Goal: Transaction & Acquisition: Purchase product/service

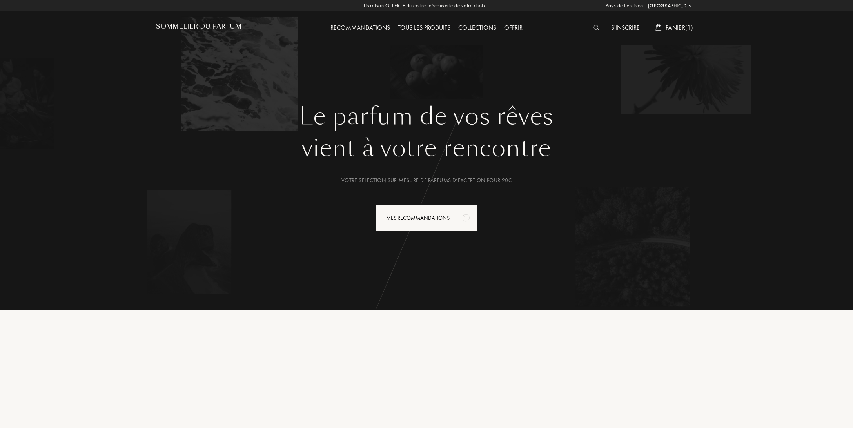
select select "FR"
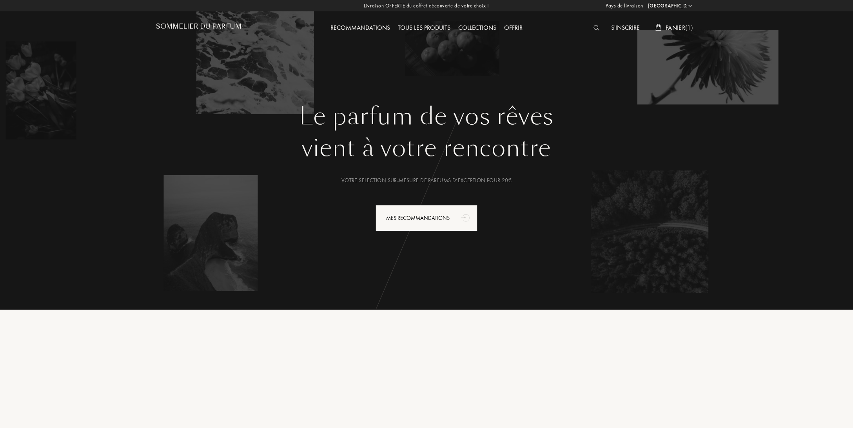
click at [594, 27] on img at bounding box center [597, 27] width 6 height 5
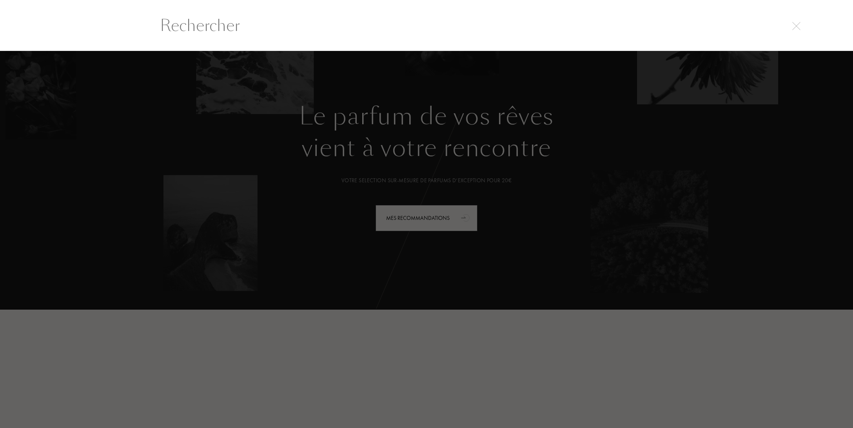
scroll to position [0, 0]
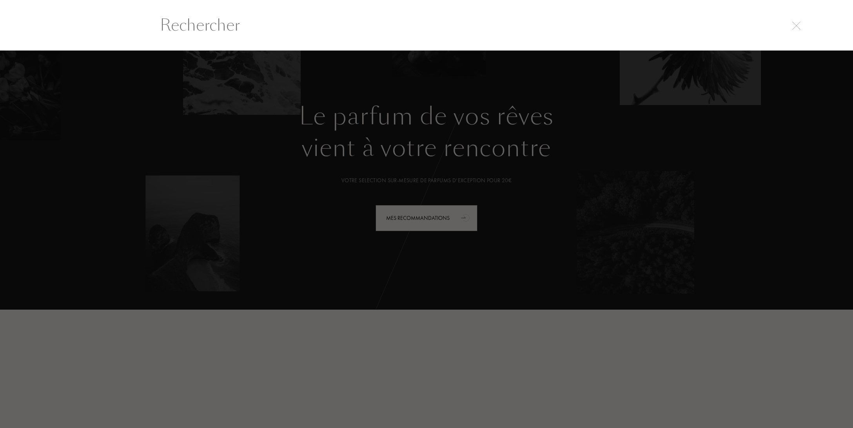
click at [204, 24] on input "text" at bounding box center [426, 25] width 565 height 24
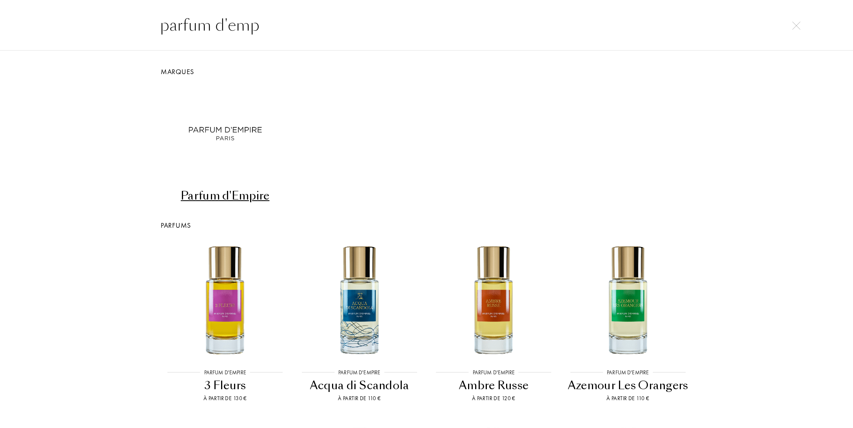
type input "parfum d'emp"
click at [219, 198] on div "Parfum d'Empire" at bounding box center [225, 195] width 128 height 15
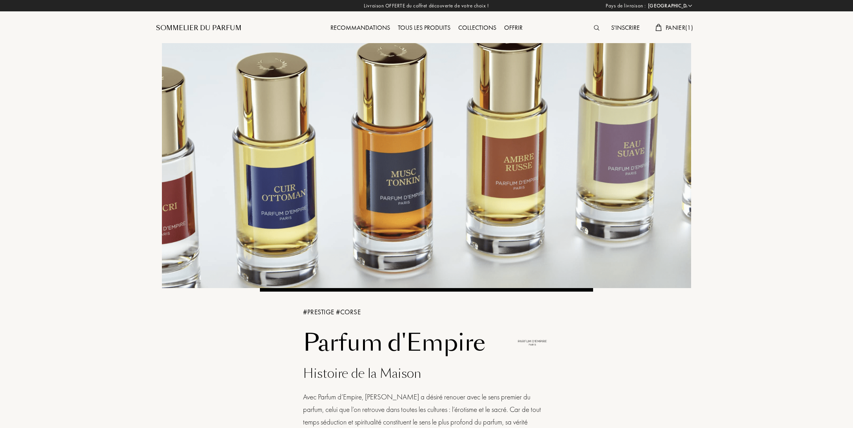
select select "FR"
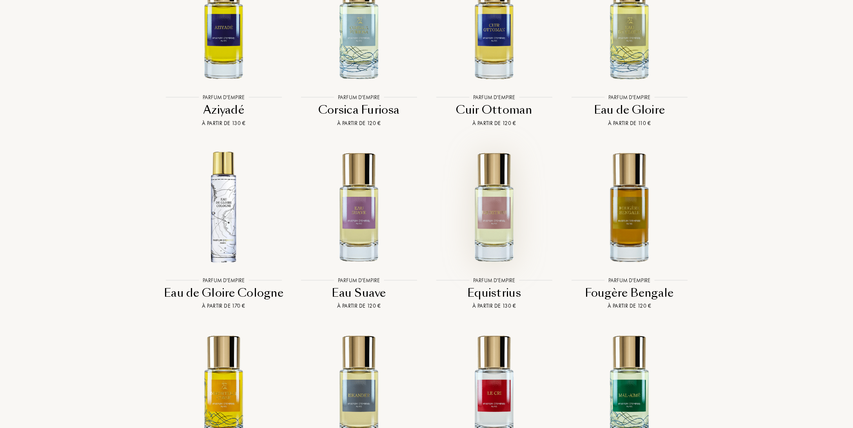
scroll to position [1694, 0]
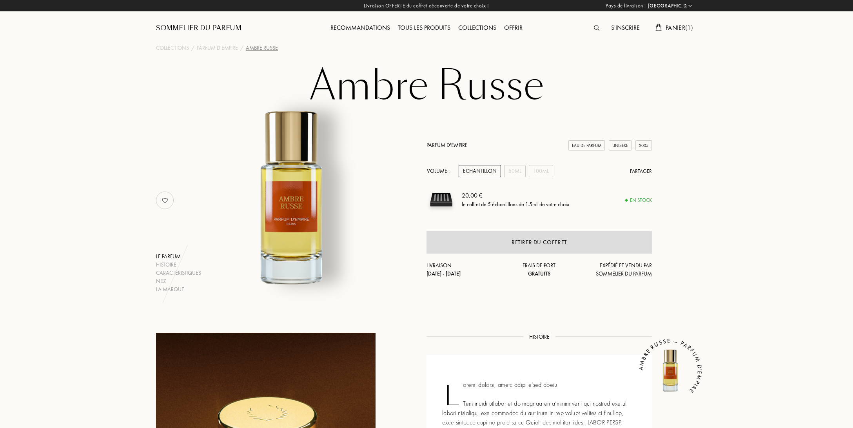
select select "FR"
click at [666, 29] on span "Panier ( 1 )" at bounding box center [679, 28] width 27 height 8
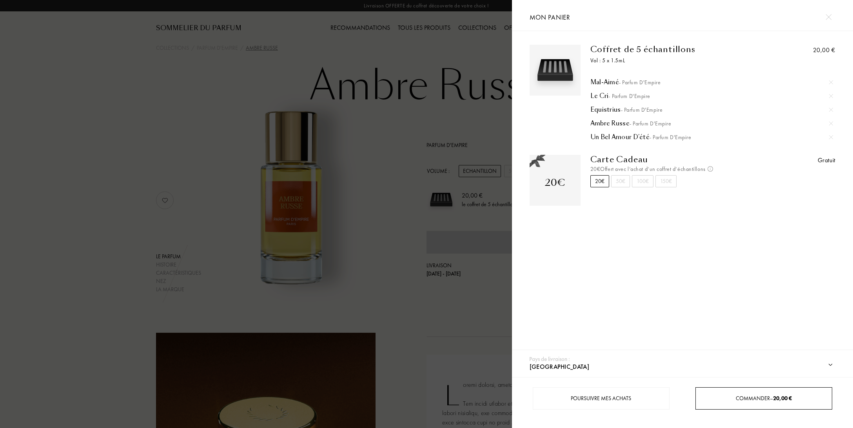
click at [759, 399] on span "Commander – 20,00 €" at bounding box center [764, 398] width 56 height 7
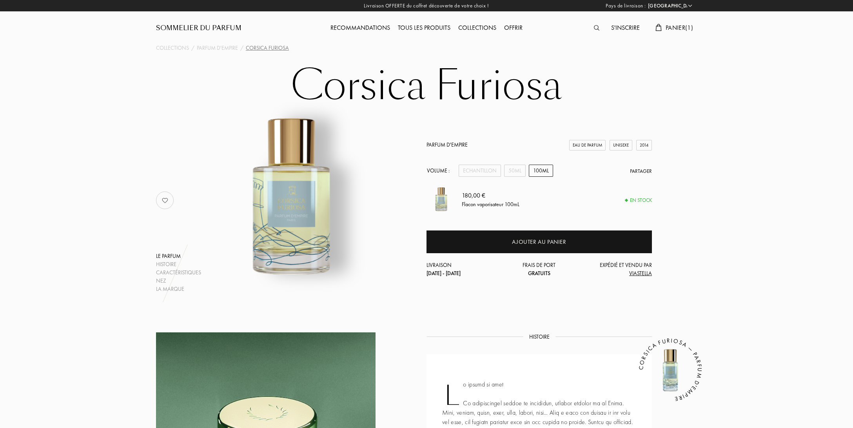
select select "FR"
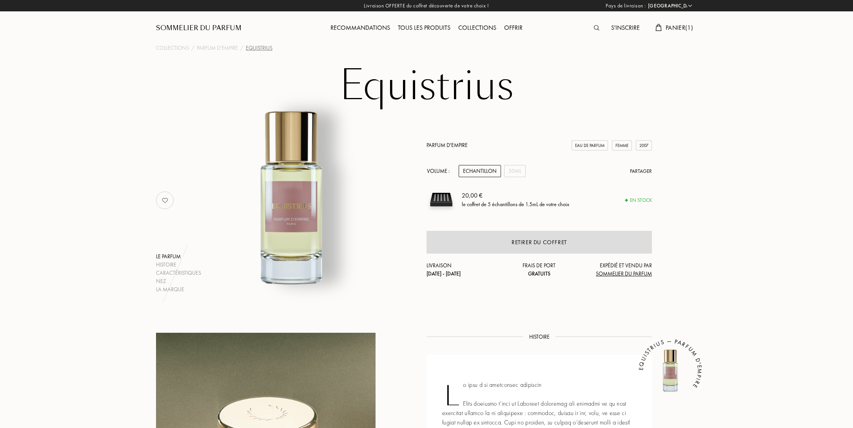
select select "FR"
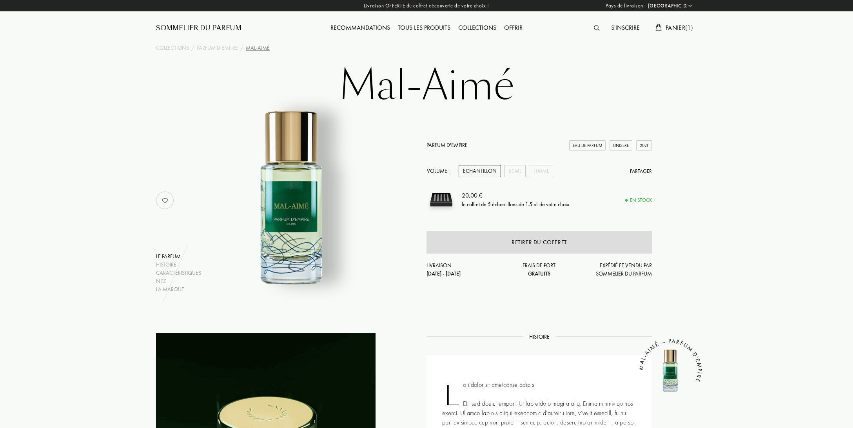
select select "FR"
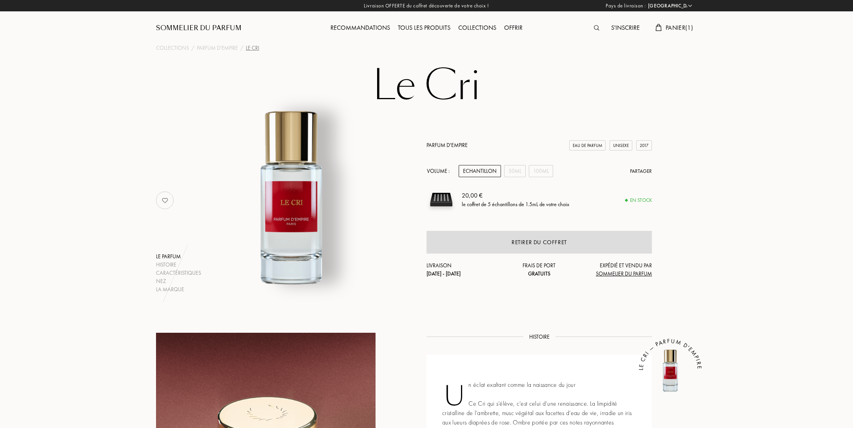
select select "FR"
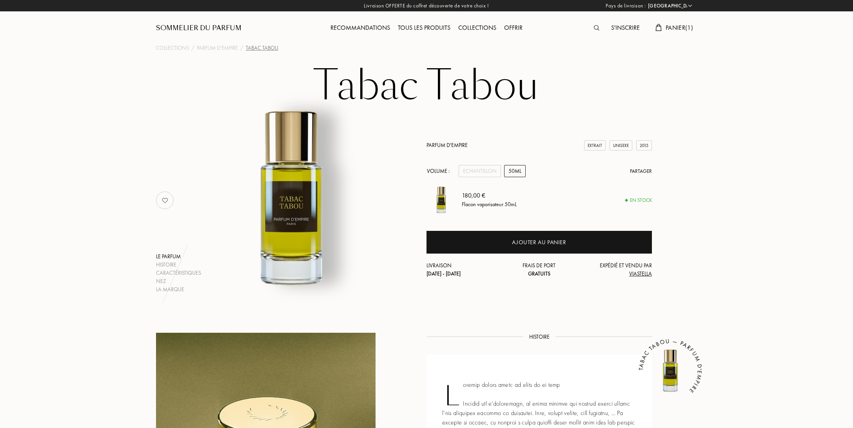
select select "FR"
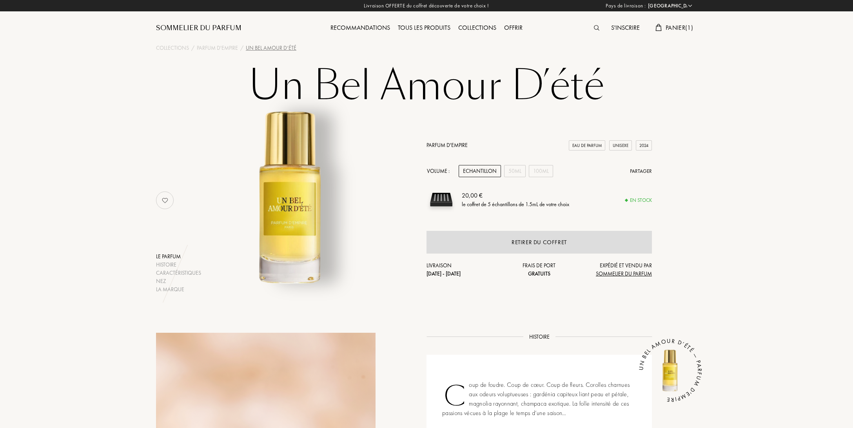
select select "FR"
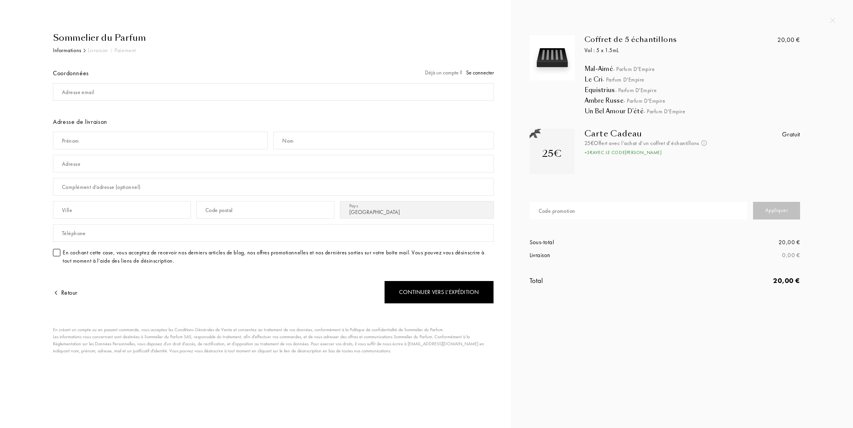
select select "FR"
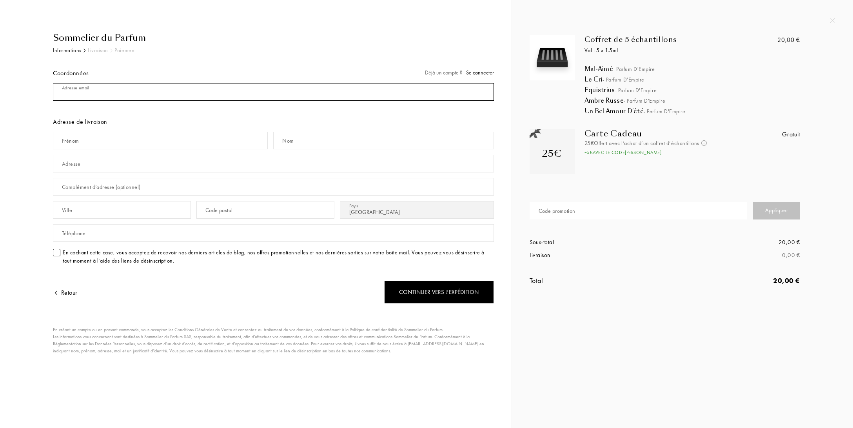
click at [174, 86] on input "mail" at bounding box center [273, 92] width 441 height 18
type input "hseurat@hotmail.com"
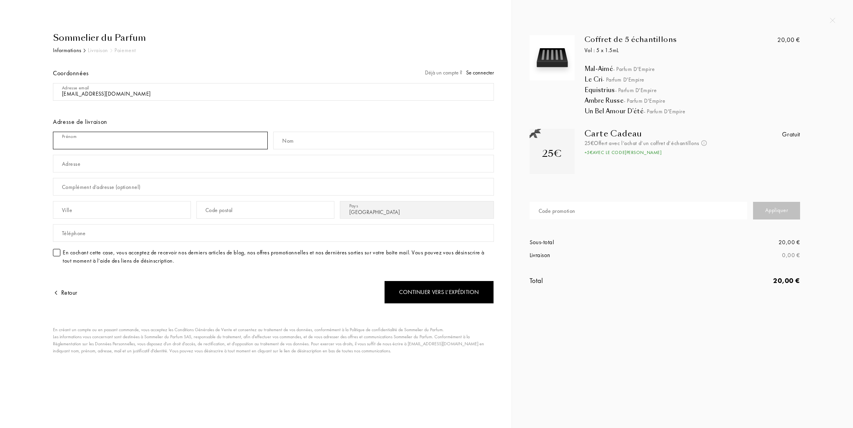
click at [196, 136] on input "text" at bounding box center [160, 141] width 215 height 18
type input "Hélène"
click at [211, 207] on div "Code postal" at bounding box center [218, 210] width 27 height 8
type input "10120"
type input "Saint André les Vergers"
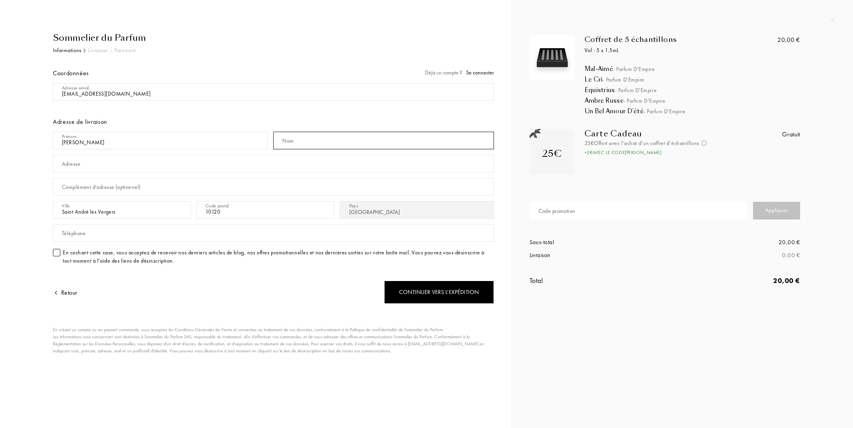
click at [324, 145] on input "text" at bounding box center [383, 141] width 220 height 18
type input "Seurat"
click at [198, 164] on input "text" at bounding box center [273, 164] width 441 height 18
type input "36 rue Charles Baltet"
click at [167, 242] on div "Téléphone" at bounding box center [273, 233] width 441 height 23
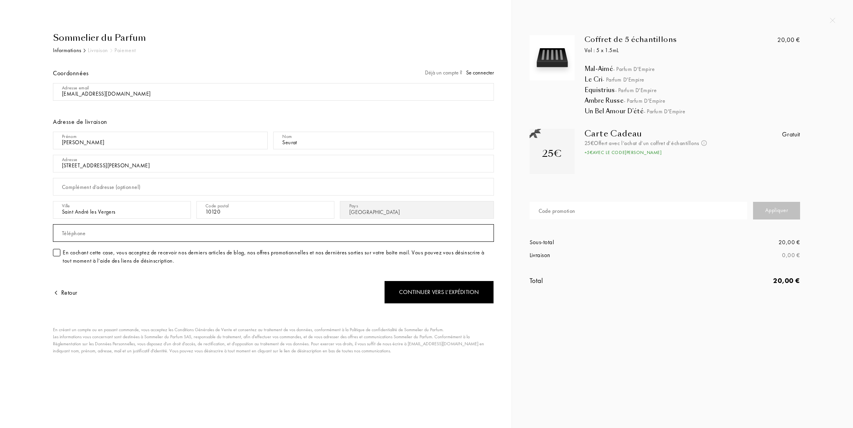
click at [171, 234] on input "text" at bounding box center [273, 233] width 441 height 18
type input "0660613319"
click at [78, 251] on div "En cochant cette case, vous acceptez de recevoir nos derniers articles de blog,…" at bounding box center [278, 257] width 431 height 16
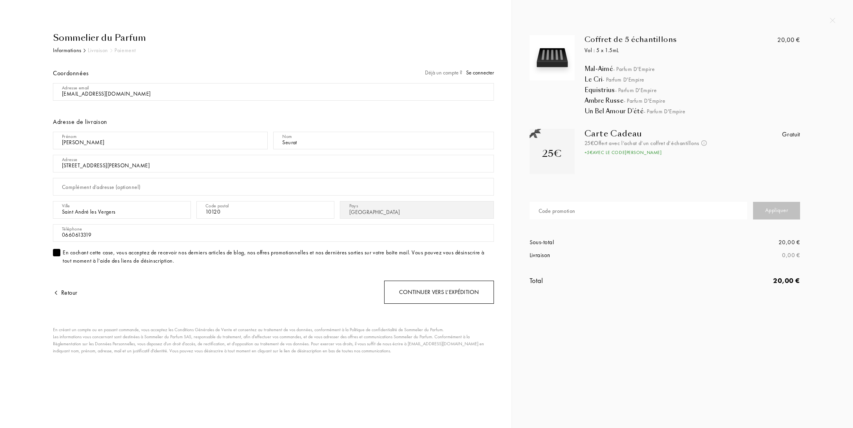
click at [421, 293] on div "Continuer vers l’expédition" at bounding box center [439, 292] width 110 height 23
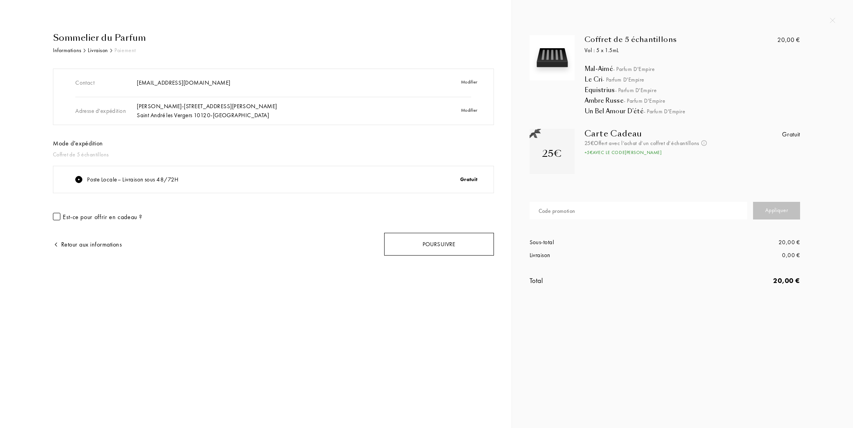
click at [429, 243] on div "Poursuivre" at bounding box center [439, 244] width 110 height 23
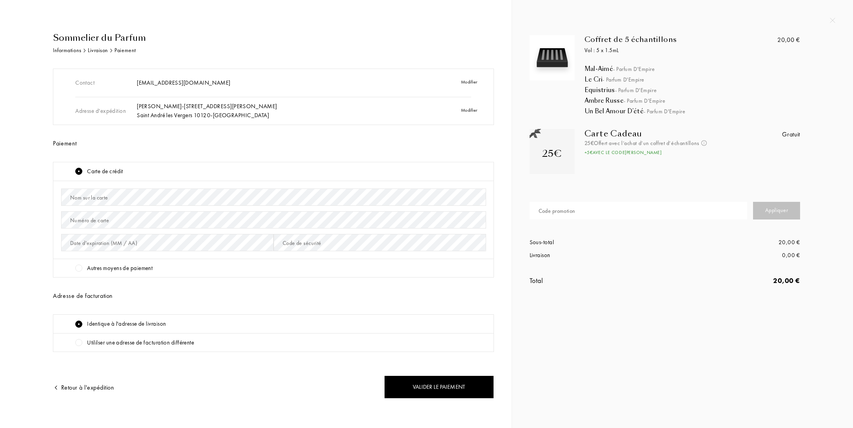
click at [834, 21] on img at bounding box center [832, 20] width 5 height 5
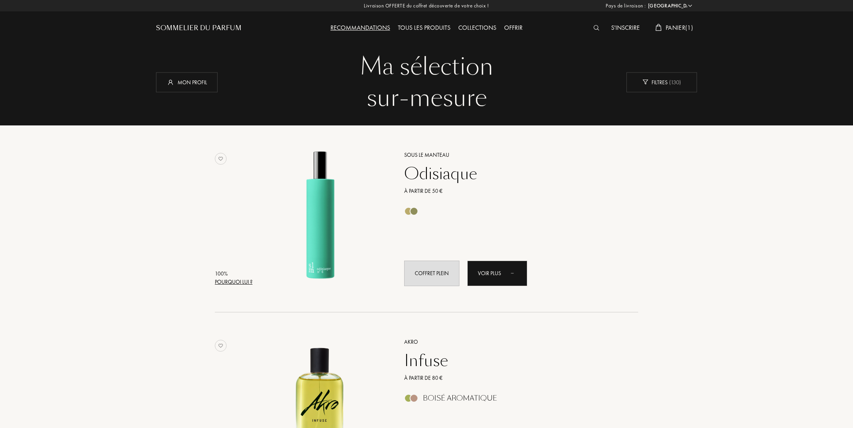
select select "FR"
click at [619, 31] on div "S'inscrire" at bounding box center [625, 28] width 36 height 10
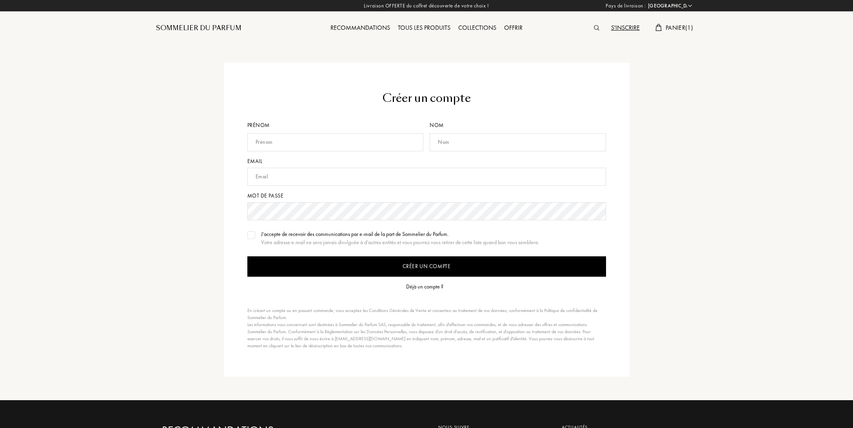
select select "FR"
click at [271, 145] on input "text" at bounding box center [335, 142] width 176 height 18
type input "[PERSON_NAME]"
click at [456, 142] on input "text" at bounding box center [518, 142] width 176 height 18
drag, startPoint x: 460, startPoint y: 142, endPoint x: 439, endPoint y: 141, distance: 20.8
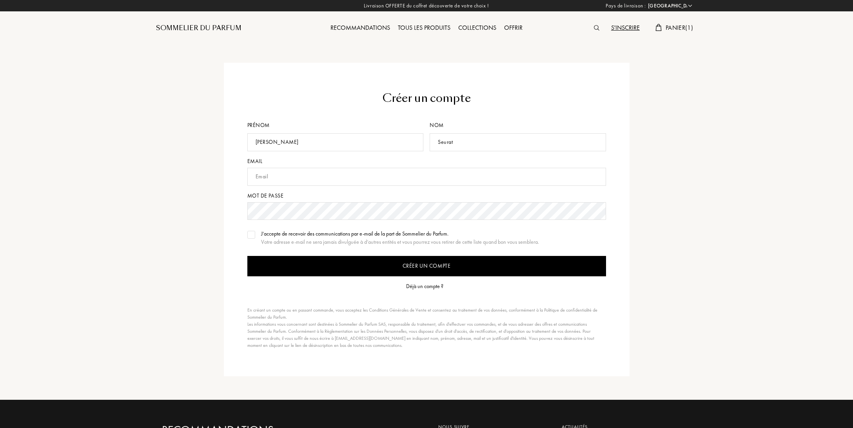
click at [439, 141] on input "Seurat" at bounding box center [518, 142] width 176 height 18
type input "Seurat"
click at [309, 177] on input "text" at bounding box center [426, 177] width 359 height 18
type input "hseurat@hotmail.com"
click at [263, 234] on div "J’accepte de recevoir des communications par e-mail de la part de Sommelier du …" at bounding box center [400, 234] width 278 height 8
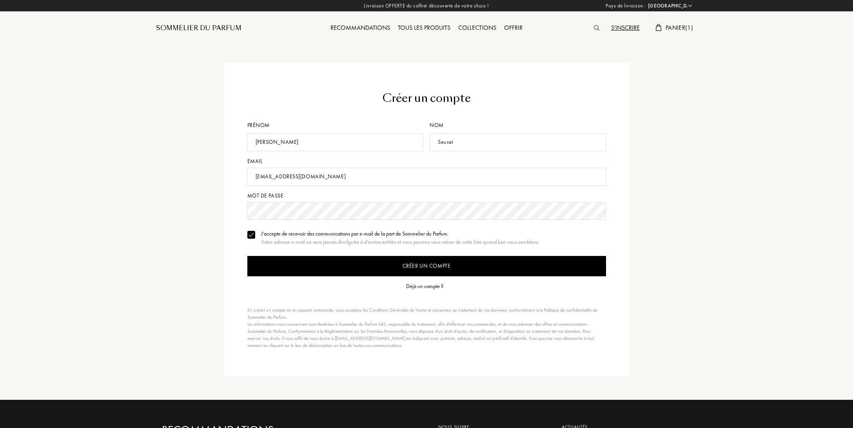
click at [406, 265] on input "Créer un compte" at bounding box center [426, 266] width 359 height 20
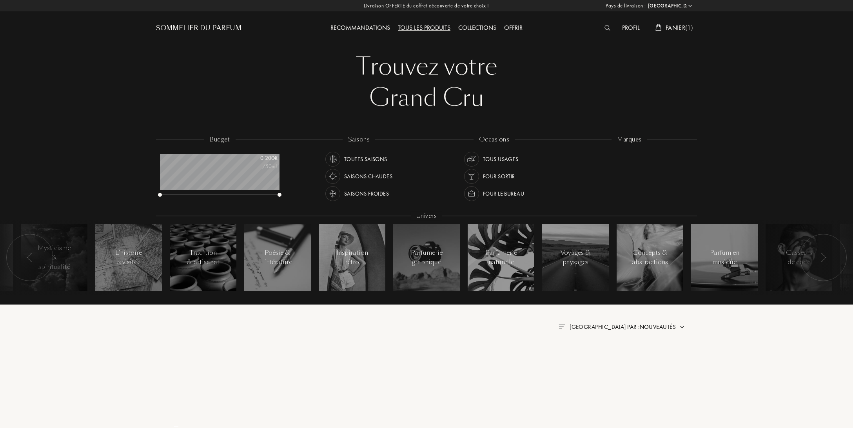
select select "FR"
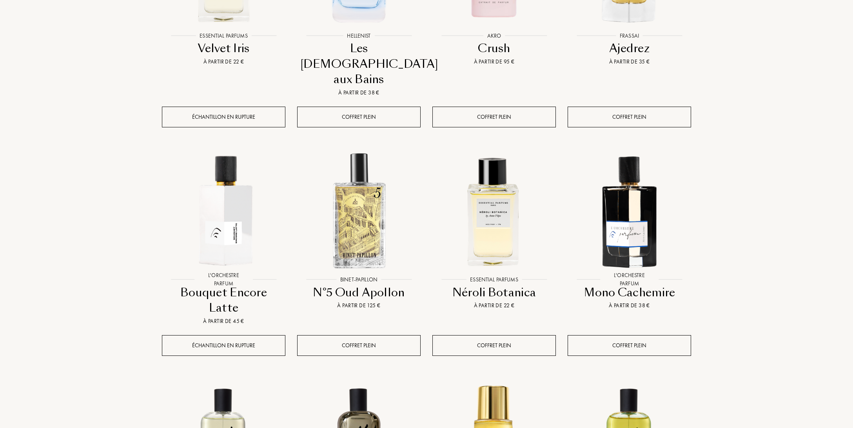
scroll to position [454, 0]
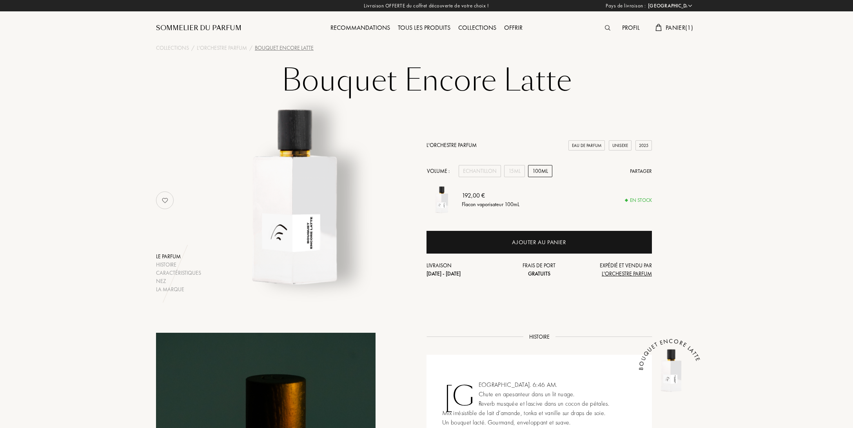
select select "FR"
click at [516, 171] on div "15mL" at bounding box center [514, 171] width 21 height 12
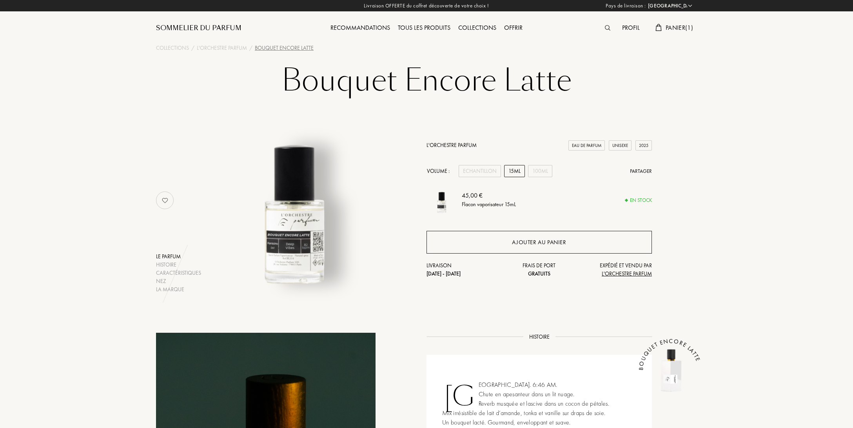
click at [520, 242] on div "Ajouter au panier" at bounding box center [539, 242] width 54 height 9
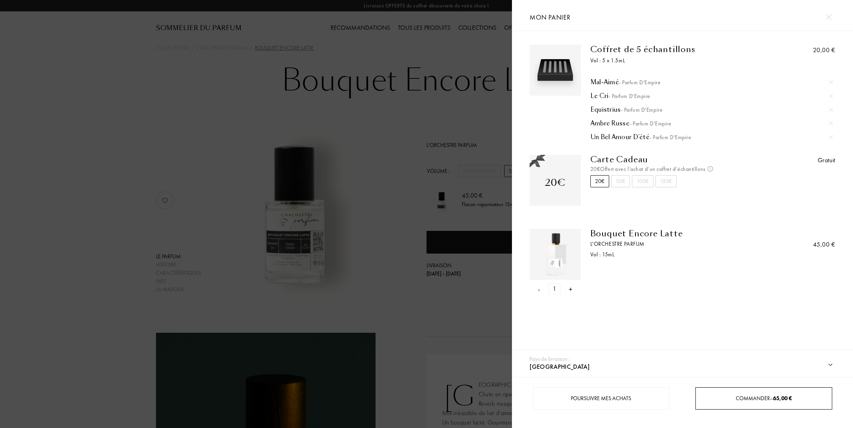
click at [760, 398] on span "Commander – 65,00 €" at bounding box center [764, 398] width 56 height 7
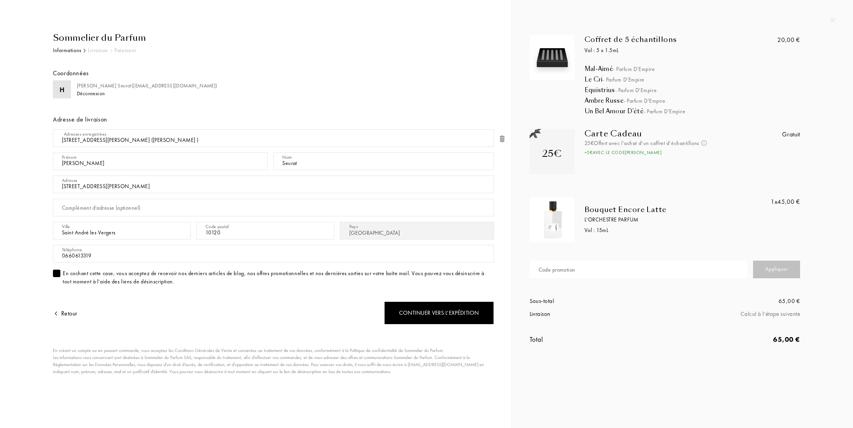
select select "FR"
click at [567, 271] on div "Code promotion" at bounding box center [557, 270] width 37 height 8
paste input "SARAH6359"
click at [765, 271] on div "Appliquer" at bounding box center [776, 270] width 47 height 18
drag, startPoint x: 574, startPoint y: 274, endPoint x: 500, endPoint y: 278, distance: 74.6
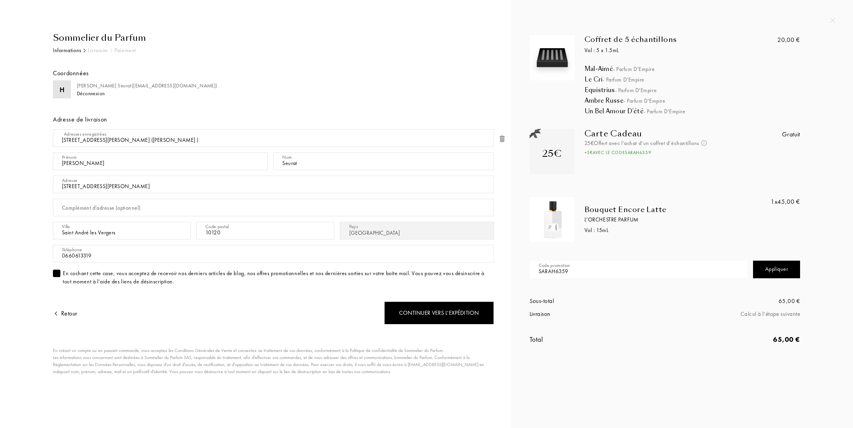
click at [530, 278] on input "SARAH6359" at bounding box center [639, 270] width 218 height 18
type input "OLIVIA"
click at [774, 269] on div "Appliquer" at bounding box center [776, 270] width 47 height 18
click at [464, 310] on div "Continuer vers l’expédition" at bounding box center [439, 313] width 110 height 23
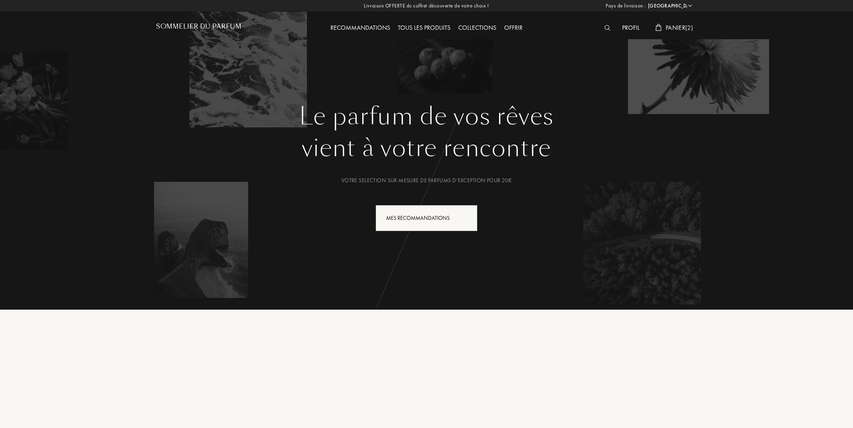
select select "FR"
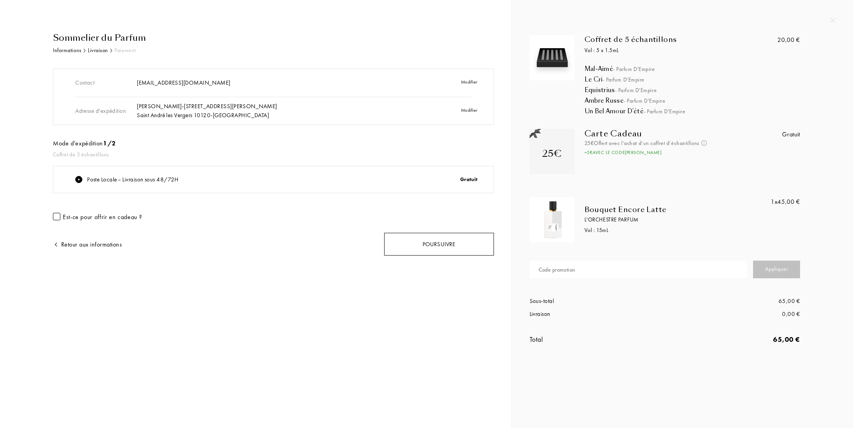
click at [462, 240] on div "Poursuivre" at bounding box center [439, 244] width 110 height 23
click at [465, 225] on div "Poursuivre" at bounding box center [439, 228] width 110 height 23
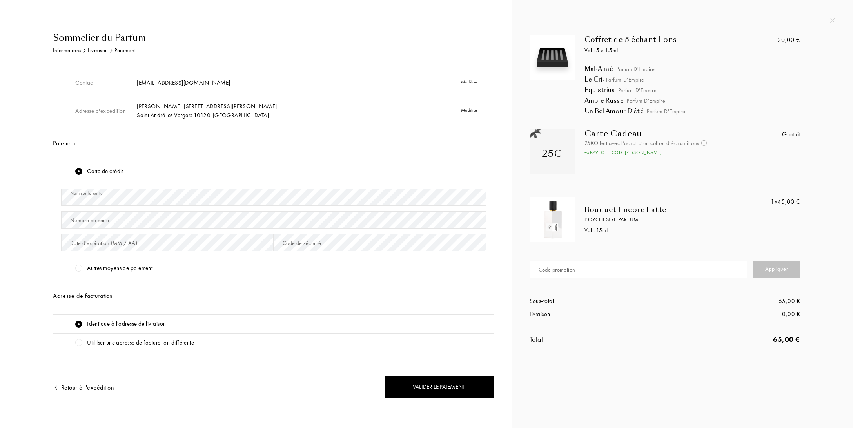
click at [71, 222] on div "Numéro de carte" at bounding box center [89, 220] width 39 height 8
click at [465, 385] on div "Valider le paiement" at bounding box center [439, 387] width 110 height 23
